Goal: Obtain resource: Obtain resource

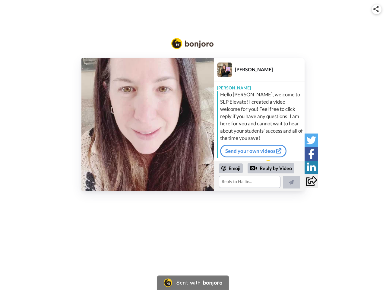
click at [377, 9] on img at bounding box center [376, 9] width 5 height 6
click at [148, 124] on button "Copy embed code" at bounding box center [193, 127] width 100 height 10
click at [260, 176] on div "Embed Video Copy embed code Share URL Copy URL Social" at bounding box center [193, 178] width 386 height 290
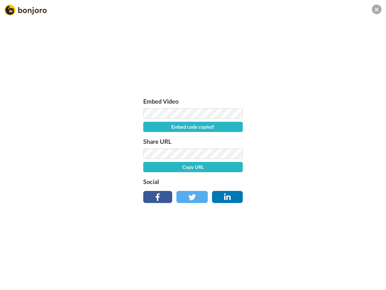
click at [231, 168] on button "Copy URL" at bounding box center [193, 167] width 100 height 10
click at [271, 168] on div "Embed Video Embed code copied! Share URL URL copied! Social" at bounding box center [193, 178] width 386 height 290
click at [292, 182] on div "Embed Video Embed code copied! Share URL URL copied! Social" at bounding box center [193, 178] width 386 height 290
click at [312, 140] on div "Embed Video Embed code copied! Share URL URL copied! Social" at bounding box center [193, 178] width 386 height 290
click at [312, 154] on div "Embed Video Embed code copied! Share URL URL copied! Social" at bounding box center [193, 178] width 386 height 290
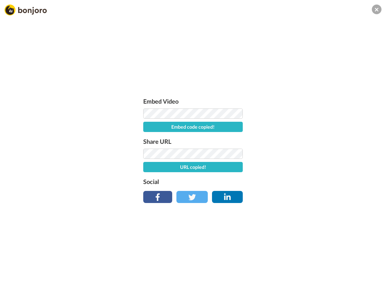
click at [312, 167] on div "Embed Video Embed code copied! Share URL URL copied! Social" at bounding box center [193, 178] width 386 height 290
click at [312, 181] on div "Embed Video Embed code copied! Share URL URL copied! Social" at bounding box center [193, 178] width 386 height 290
